Goal: Check status: Check status

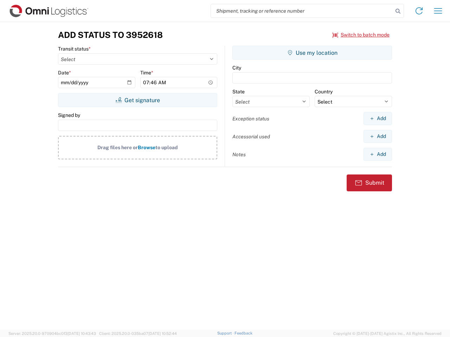
click at [302, 11] on input "search" at bounding box center [302, 10] width 182 height 13
click at [398, 11] on icon at bounding box center [398, 11] width 10 height 10
click at [419, 11] on icon at bounding box center [418, 10] width 11 height 11
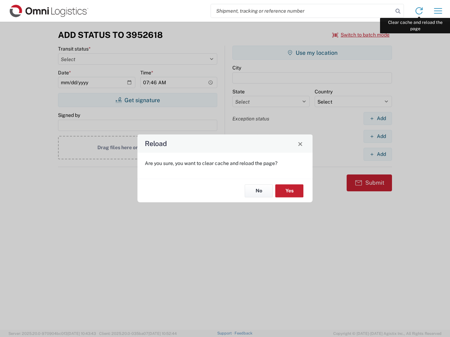
click at [438, 11] on div "Reload Are you sure, you want to clear cache and reload the page? No Yes" at bounding box center [225, 168] width 450 height 337
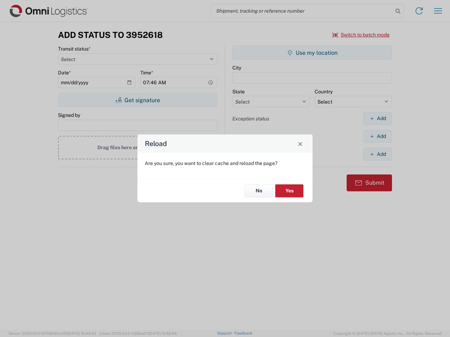
click at [361, 35] on div "Reload Are you sure, you want to clear cache and reload the page? No Yes" at bounding box center [225, 168] width 450 height 337
click at [137, 100] on div "Reload Are you sure, you want to clear cache and reload the page? No Yes" at bounding box center [225, 168] width 450 height 337
click at [312, 53] on div "Reload Are you sure, you want to clear cache and reload the page? No Yes" at bounding box center [225, 168] width 450 height 337
click at [378, 118] on div "Reload Are you sure, you want to clear cache and reload the page? No Yes" at bounding box center [225, 168] width 450 height 337
click at [378, 136] on div "Reload Are you sure, you want to clear cache and reload the page? No Yes" at bounding box center [225, 168] width 450 height 337
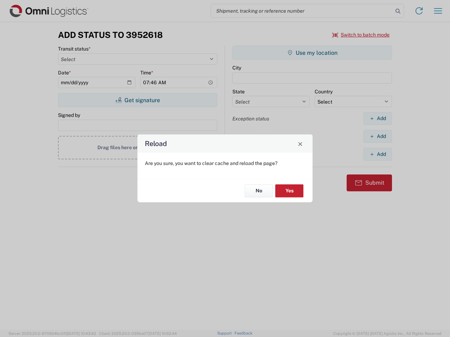
click at [378, 154] on div "Reload Are you sure, you want to clear cache and reload the page? No Yes" at bounding box center [225, 168] width 450 height 337
